Goal: Transaction & Acquisition: Subscribe to service/newsletter

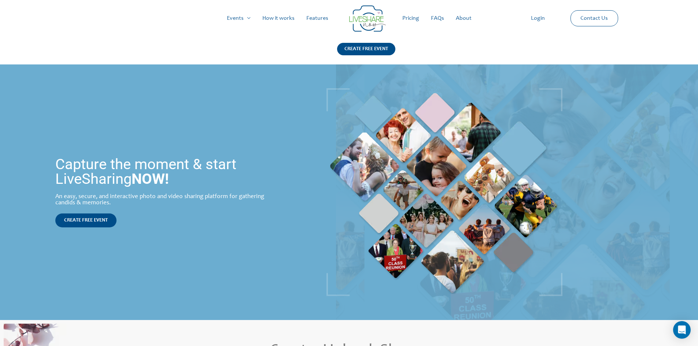
click at [292, 53] on div "Main Menu Events Menu Toggle Weddings Celebrations Reunions How it works Featur…" at bounding box center [349, 32] width 672 height 64
click at [411, 18] on link "Pricing" at bounding box center [410, 18] width 29 height 23
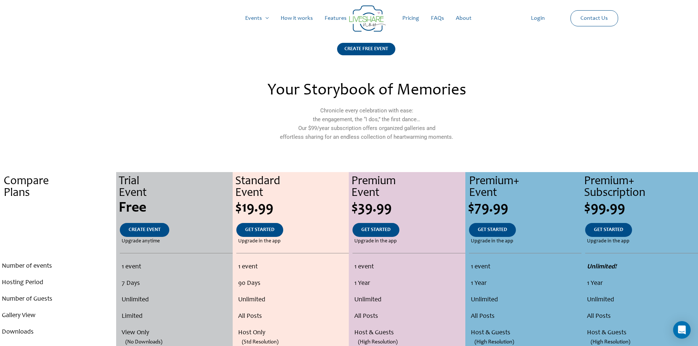
click at [316, 285] on li "90 Days" at bounding box center [292, 284] width 109 height 16
